Goal: Transaction & Acquisition: Purchase product/service

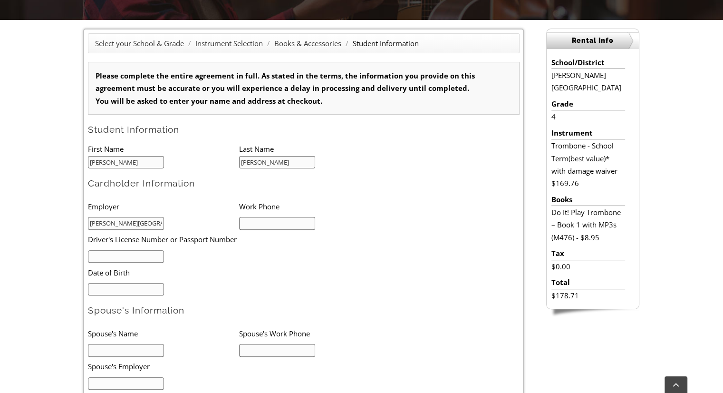
type input "Sanford School"
type input "3023881926"
type input "1318988"
click at [140, 286] on input "mm/dd/yyyy" at bounding box center [126, 289] width 77 height 13
type input "01/11/1984"
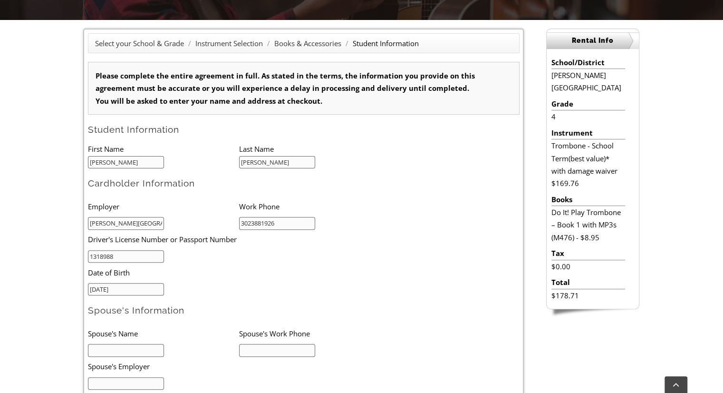
scroll to position [380, 0]
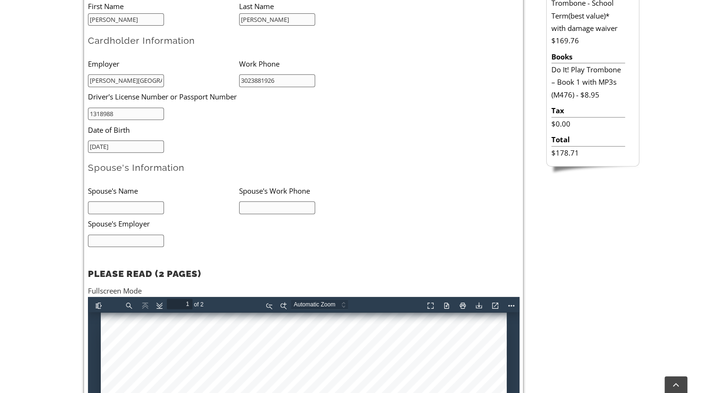
click at [129, 204] on input "text" at bounding box center [126, 207] width 77 height 13
type input "Adam Morgan"
type input "2402987649"
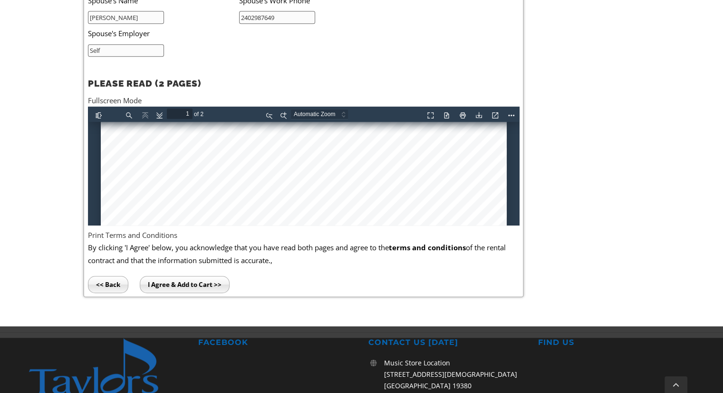
scroll to position [190, 0]
type input "Self"
click at [181, 148] on div at bounding box center [303, 266] width 406 height 668
click at [176, 146] on div at bounding box center [303, 266] width 406 height 668
click at [178, 148] on div at bounding box center [303, 266] width 406 height 668
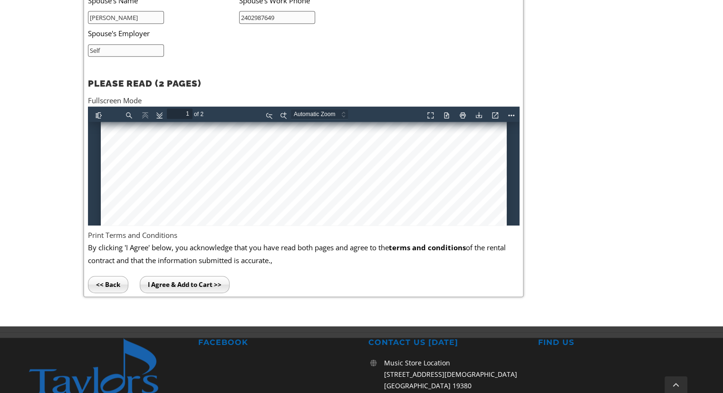
type input "2"
click at [120, 99] on link "Fullscreen Mode" at bounding box center [115, 101] width 54 height 10
click at [182, 286] on input "I Agree & Add to Cart >>" at bounding box center [185, 284] width 90 height 17
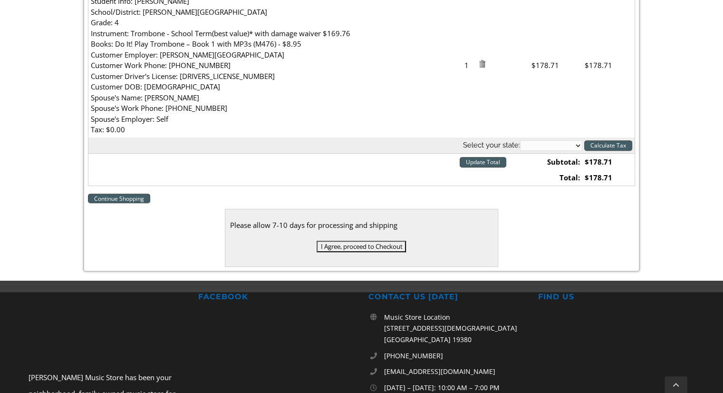
scroll to position [380, 0]
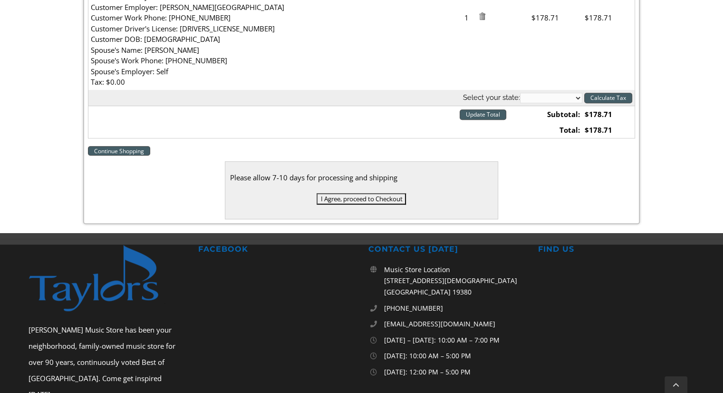
click at [381, 199] on input "I Agree, proceed to Checkout" at bounding box center [361, 198] width 89 height 11
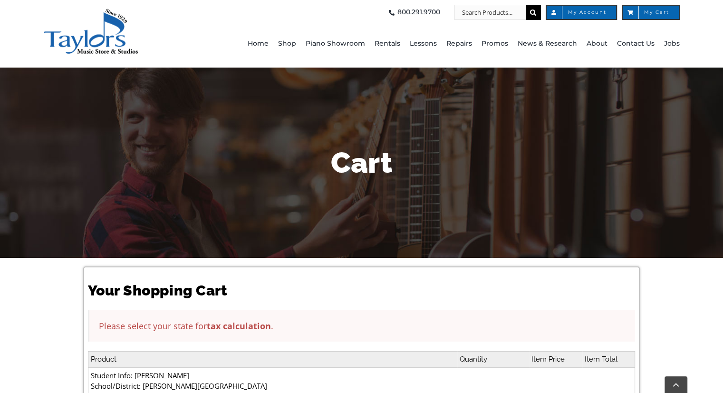
scroll to position [238, 0]
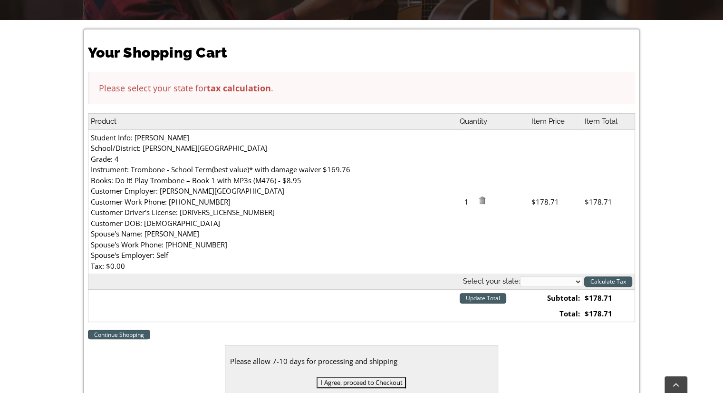
click at [558, 286] on select "[US_STATE] [US_STATE] [US_STATE] [US_STATE] [US_STATE] [US_STATE] [US_STATE] [U…" at bounding box center [551, 281] width 62 height 10
select select "DE"
click at [520, 277] on select "[US_STATE] [US_STATE] [US_STATE] [US_STATE] [US_STATE] [US_STATE] [US_STATE] [U…" at bounding box center [551, 281] width 62 height 10
click at [486, 295] on input "Update Total" at bounding box center [483, 298] width 47 height 10
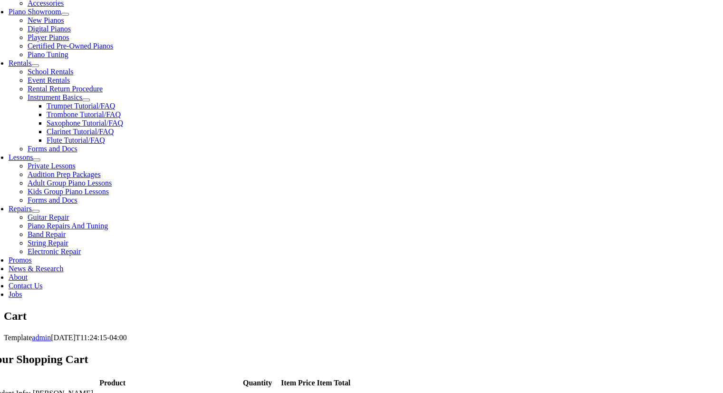
scroll to position [380, 0]
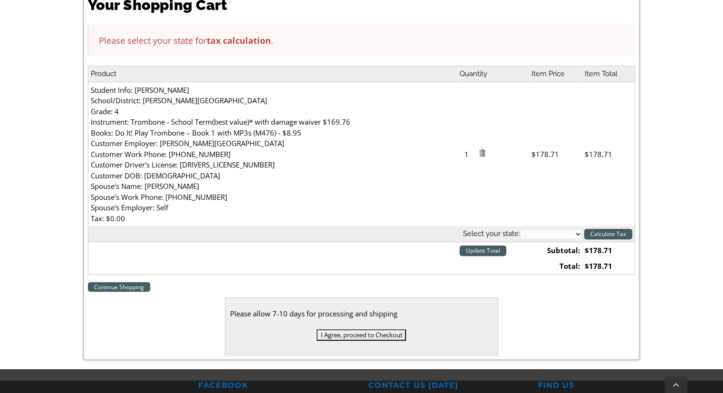
scroll to position [333, 0]
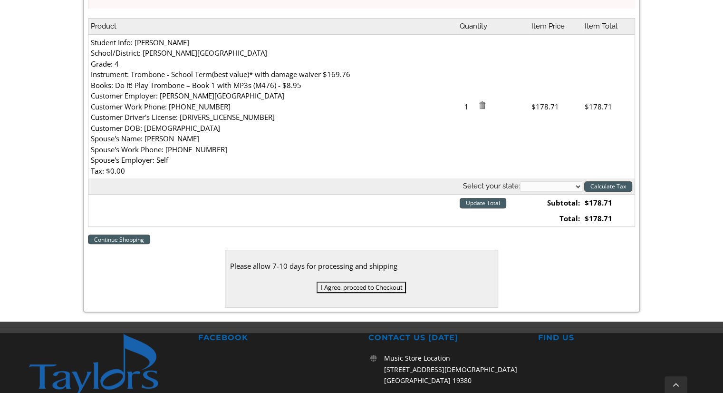
click at [570, 187] on select "Alabama Alaska Arizona Arkansas California Colorado Connecticut Delaware D. C. …" at bounding box center [551, 186] width 62 height 10
select select "DE"
click at [520, 182] on select "Alabama Alaska Arizona Arkansas California Colorado Connecticut Delaware D. C. …" at bounding box center [551, 186] width 62 height 10
click at [610, 184] on input "Calculate Tax" at bounding box center [608, 186] width 48 height 10
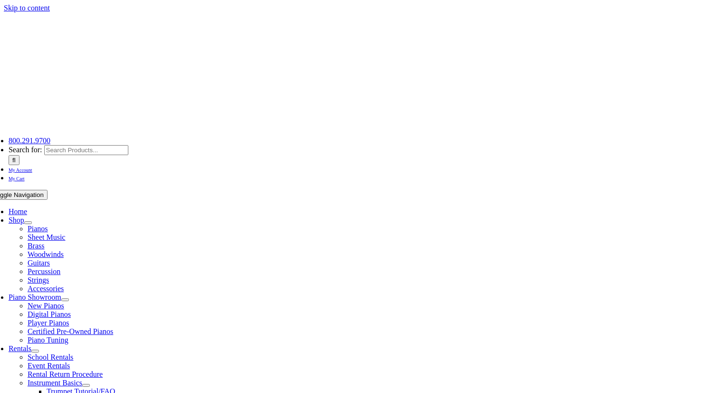
select select "DE"
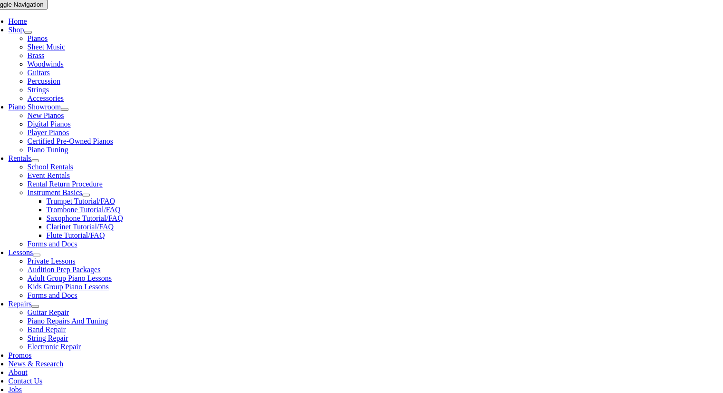
scroll to position [238, 0]
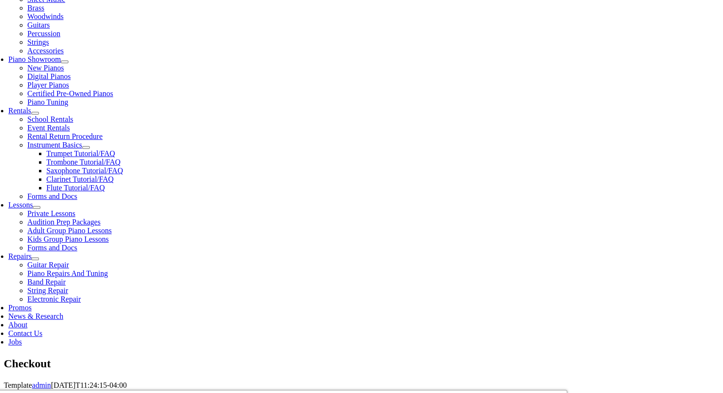
type input "jmorg005"
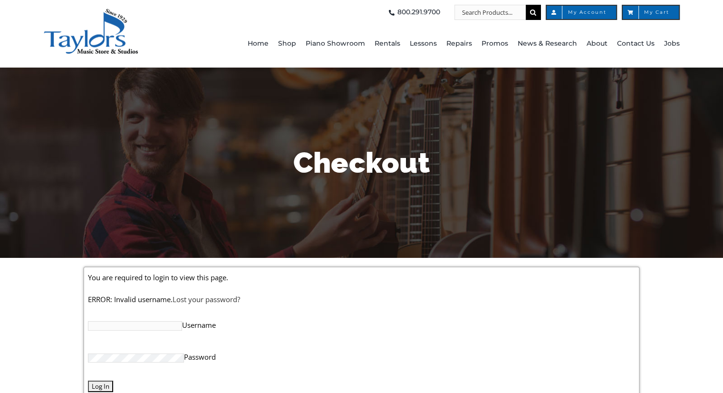
scroll to position [143, 0]
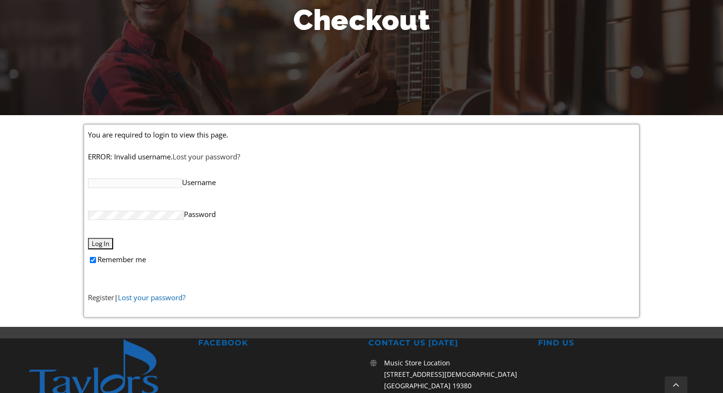
click at [143, 298] on link "Lost your password?" at bounding box center [152, 297] width 68 height 10
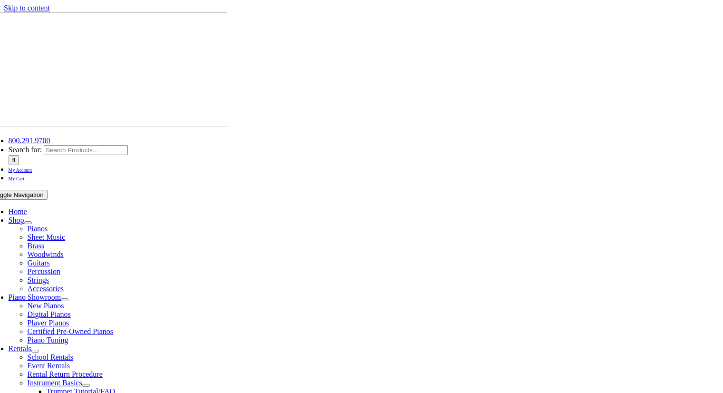
select select "DE"
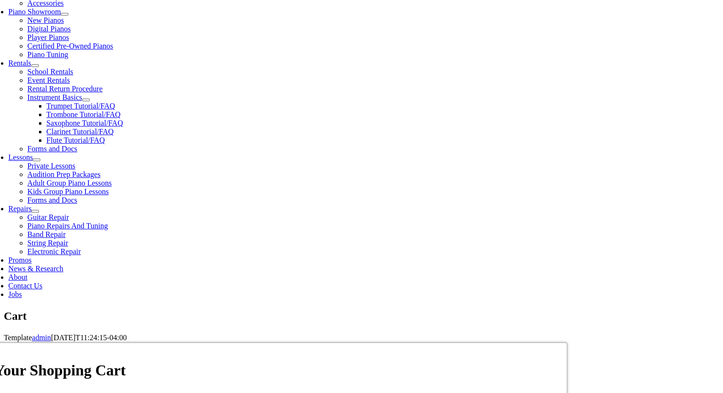
scroll to position [380, 0]
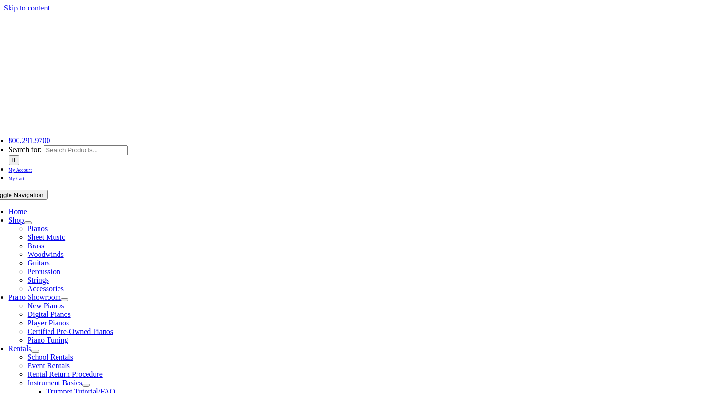
select select
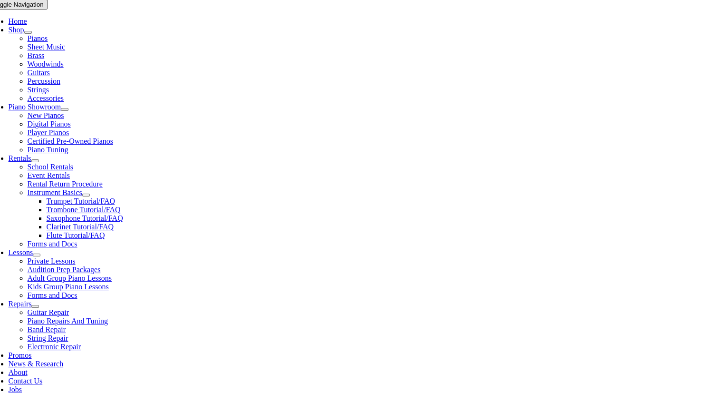
scroll to position [380, 0]
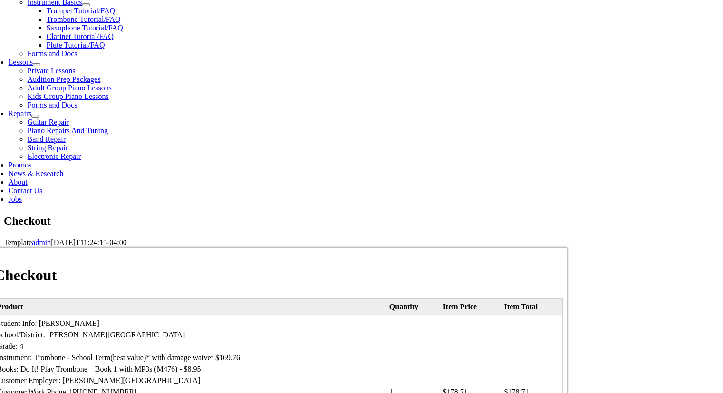
type input "[PERSON_NAME]"
type input "[STREET_ADDRESS]"
type input "Hockessin"
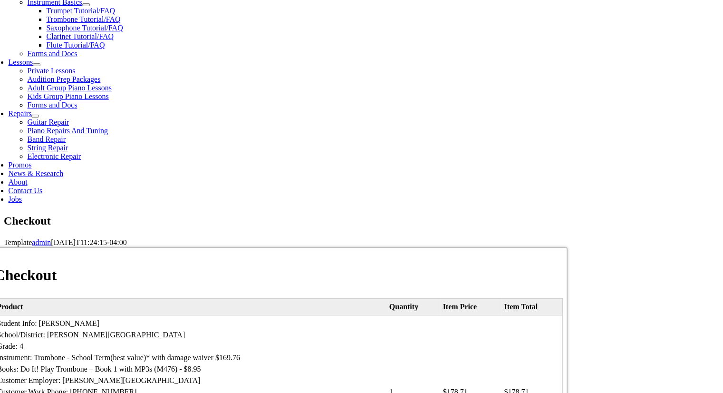
select select "DE"
type input "19707"
select select "visa"
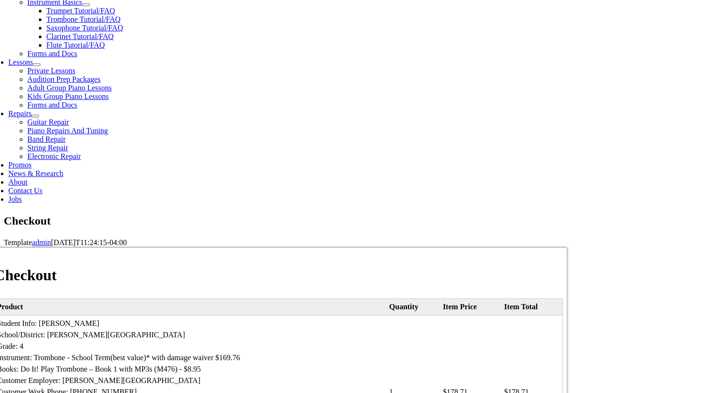
type input "4430473053974029"
select select "06"
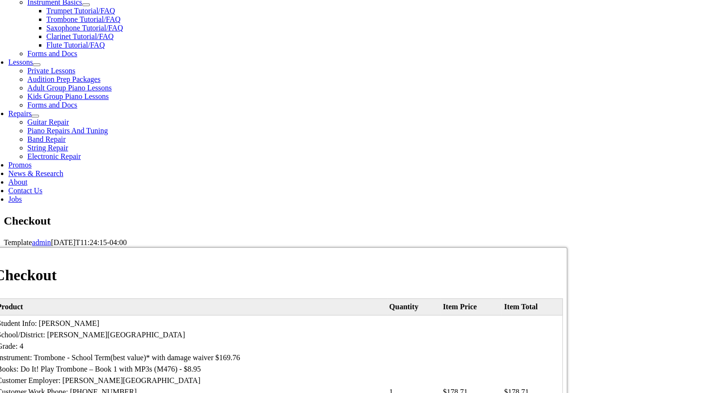
select select "2028"
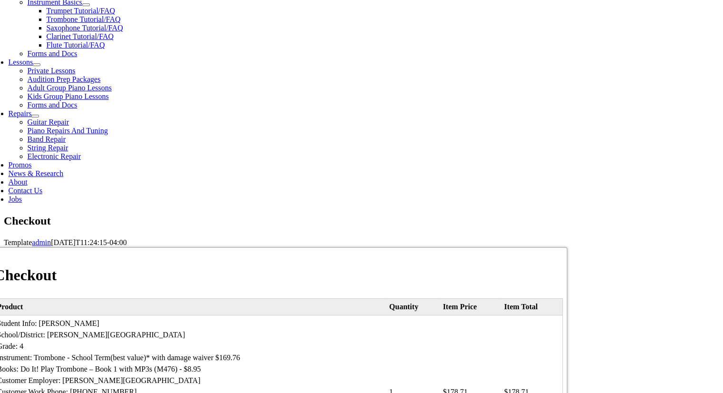
type input "888"
type input "3023881926"
type input "morganj@sanfordschool.org"
